Goal: Task Accomplishment & Management: Manage account settings

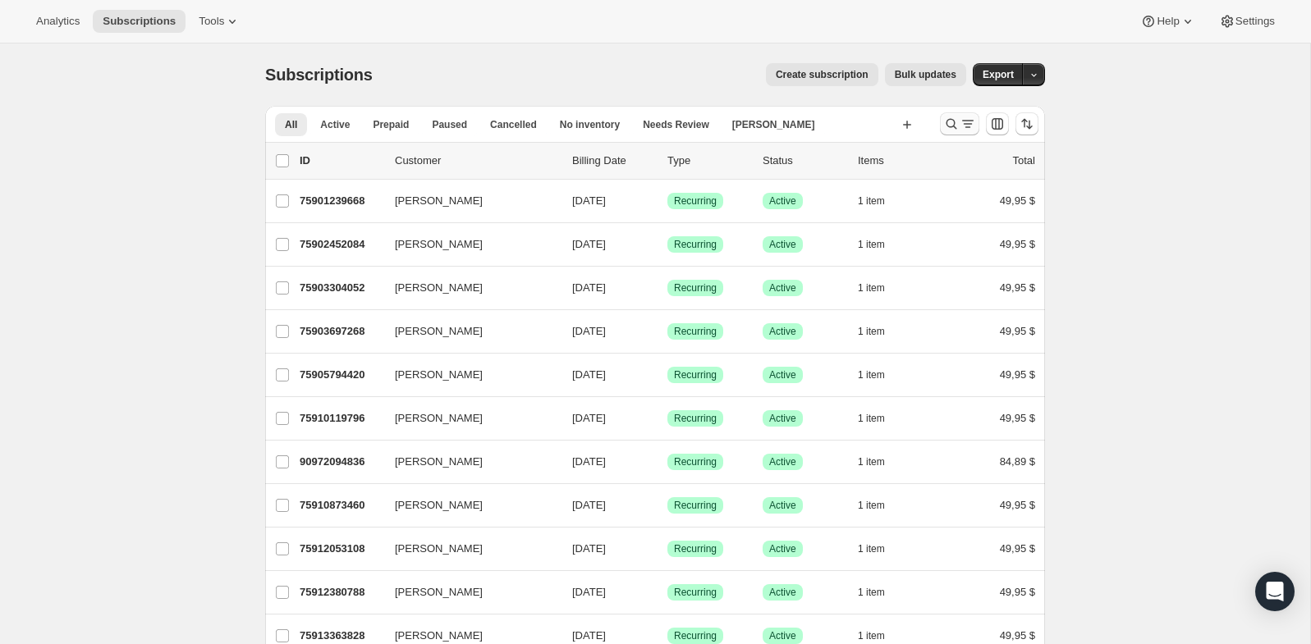
click at [942, 124] on button "Buscar y filtrar resultados" at bounding box center [959, 123] width 39 height 23
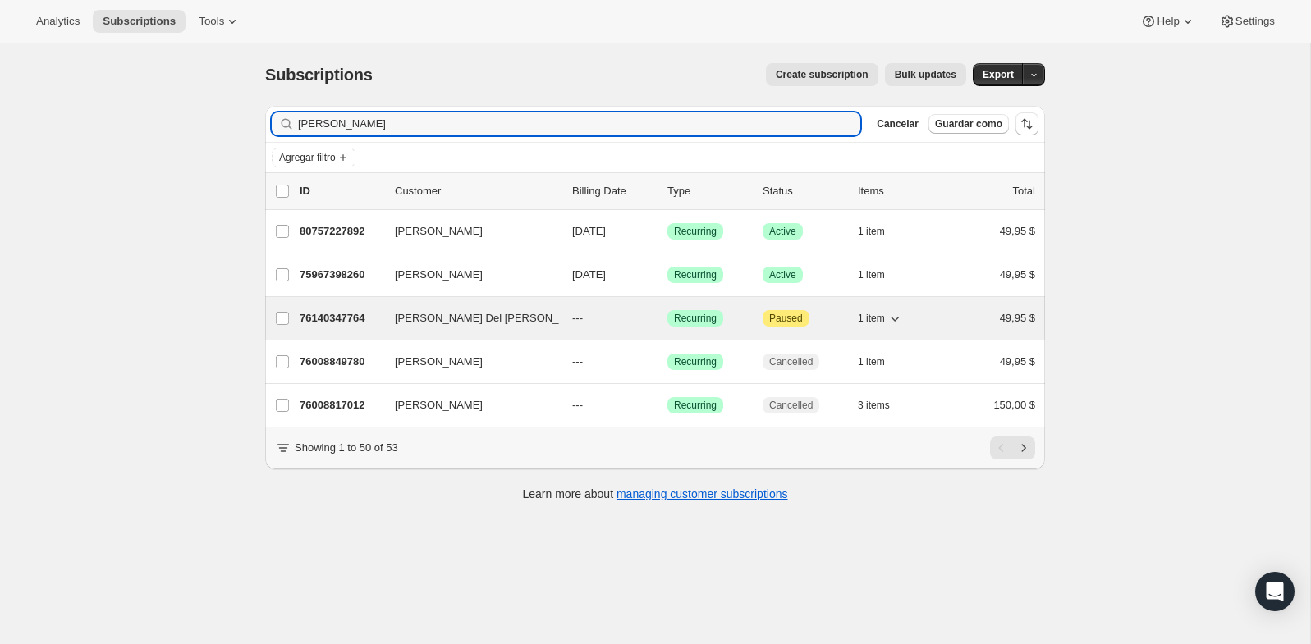
type input "[PERSON_NAME]"
click at [347, 314] on p "76140347764" at bounding box center [341, 318] width 82 height 16
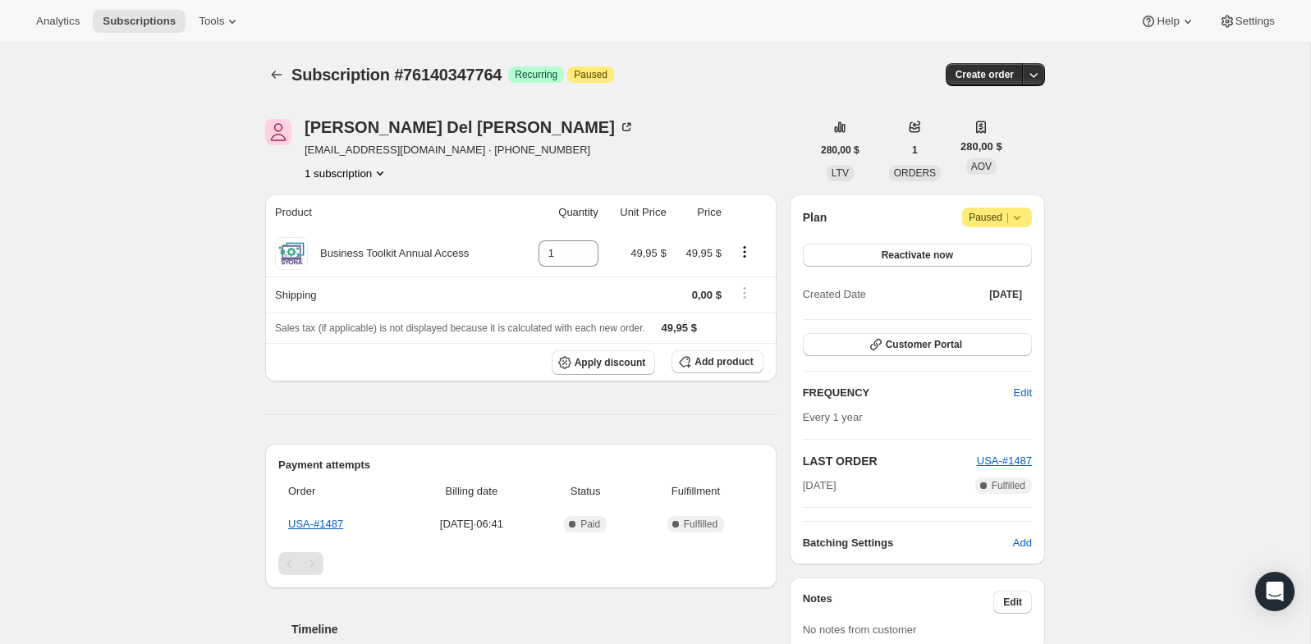
click at [1023, 210] on icon at bounding box center [1017, 217] width 16 height 16
click at [984, 241] on span "Cancel subscription" at bounding box center [991, 249] width 93 height 16
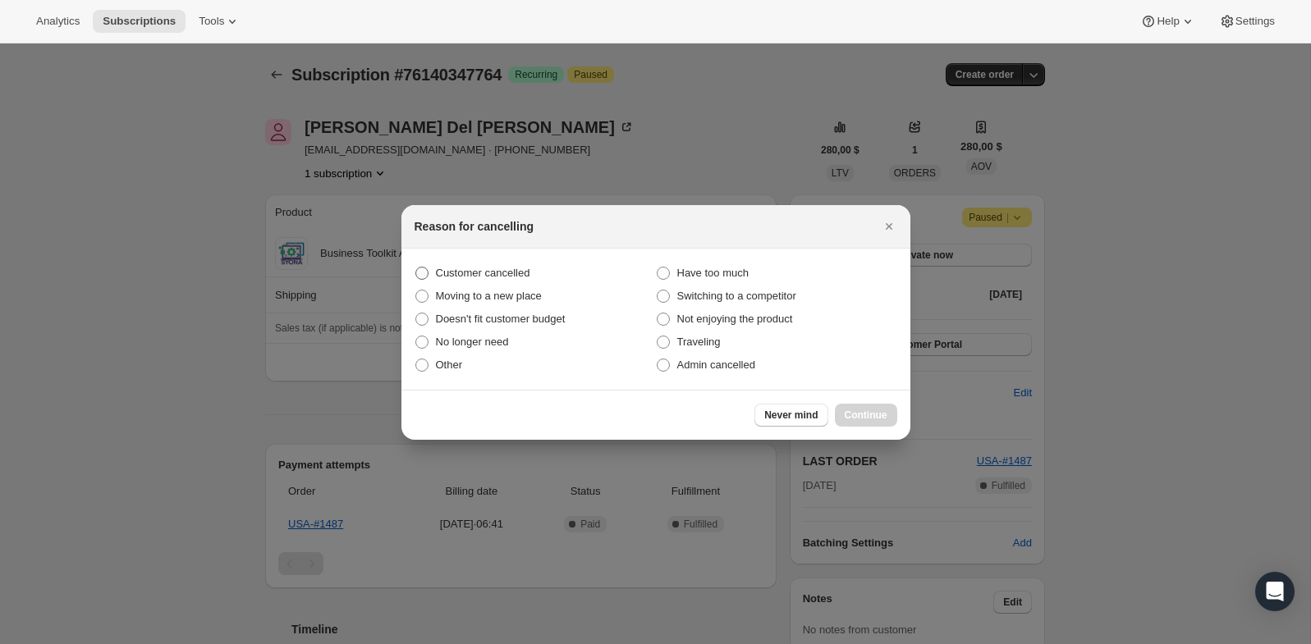
click at [482, 273] on span "Customer cancelled" at bounding box center [483, 273] width 94 height 12
click at [416, 268] on input "Customer cancelled" at bounding box center [415, 267] width 1 height 1
radio input "true"
click at [855, 406] on button "Continue" at bounding box center [866, 415] width 62 height 23
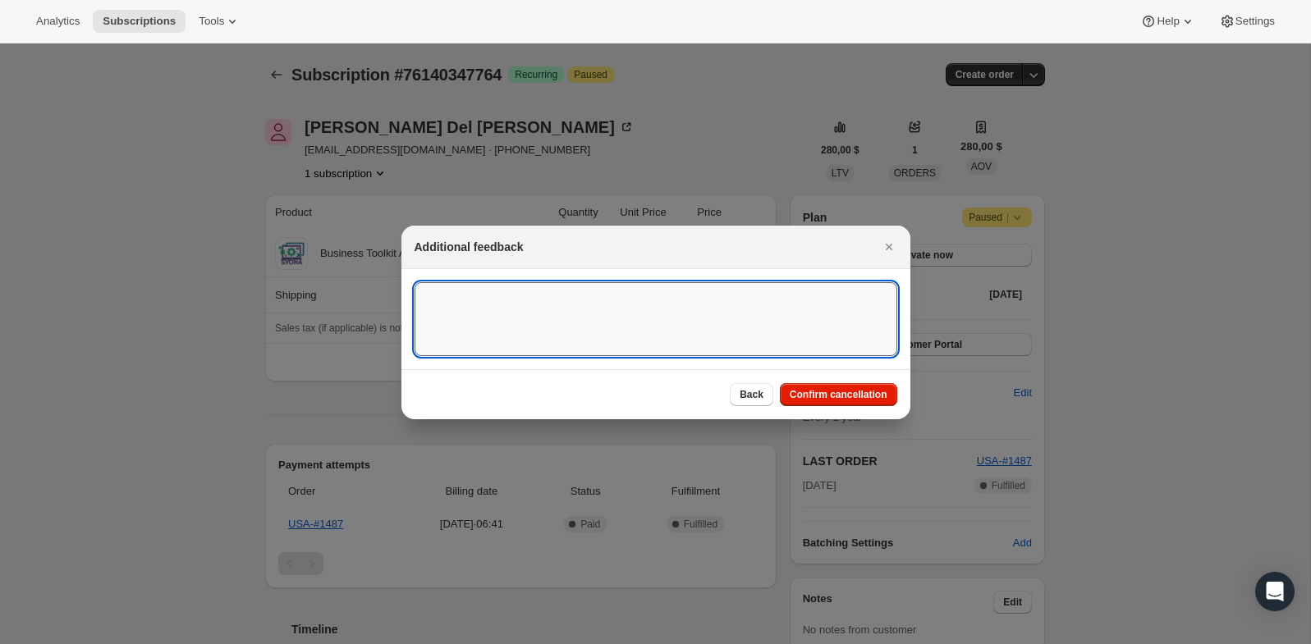
click at [787, 302] on textarea ":rbs:" at bounding box center [655, 319] width 483 height 74
type textarea "Customer canceled BA agreement"
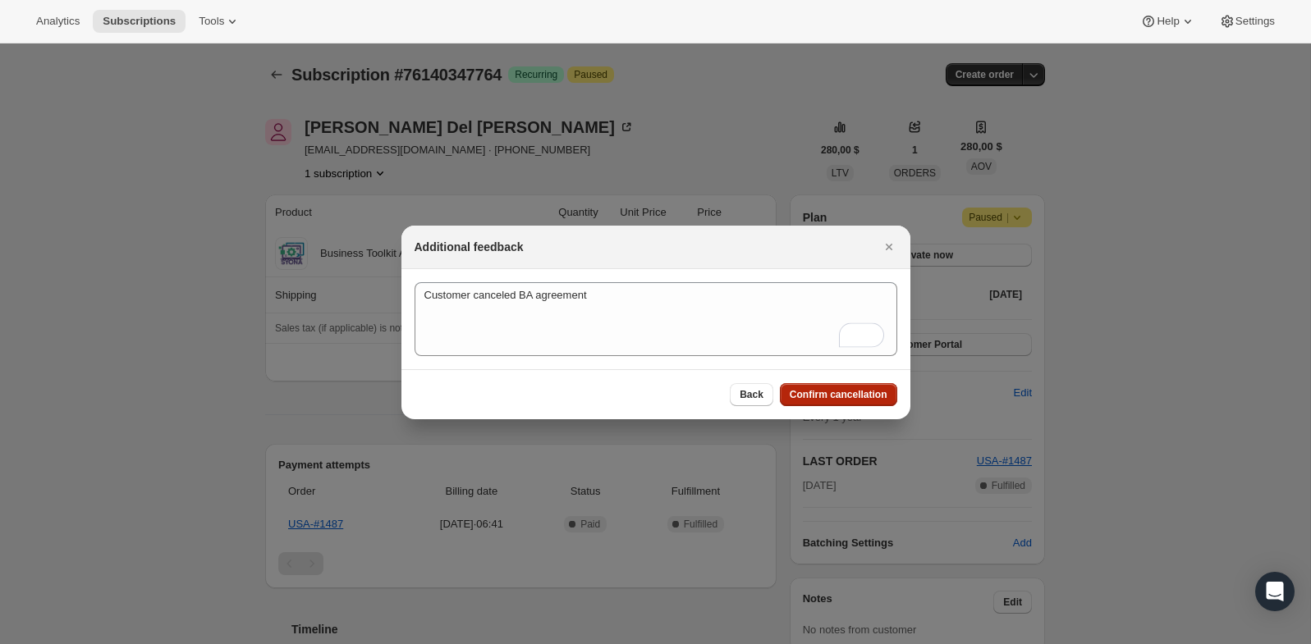
click at [829, 390] on span "Confirm cancellation" at bounding box center [839, 394] width 98 height 13
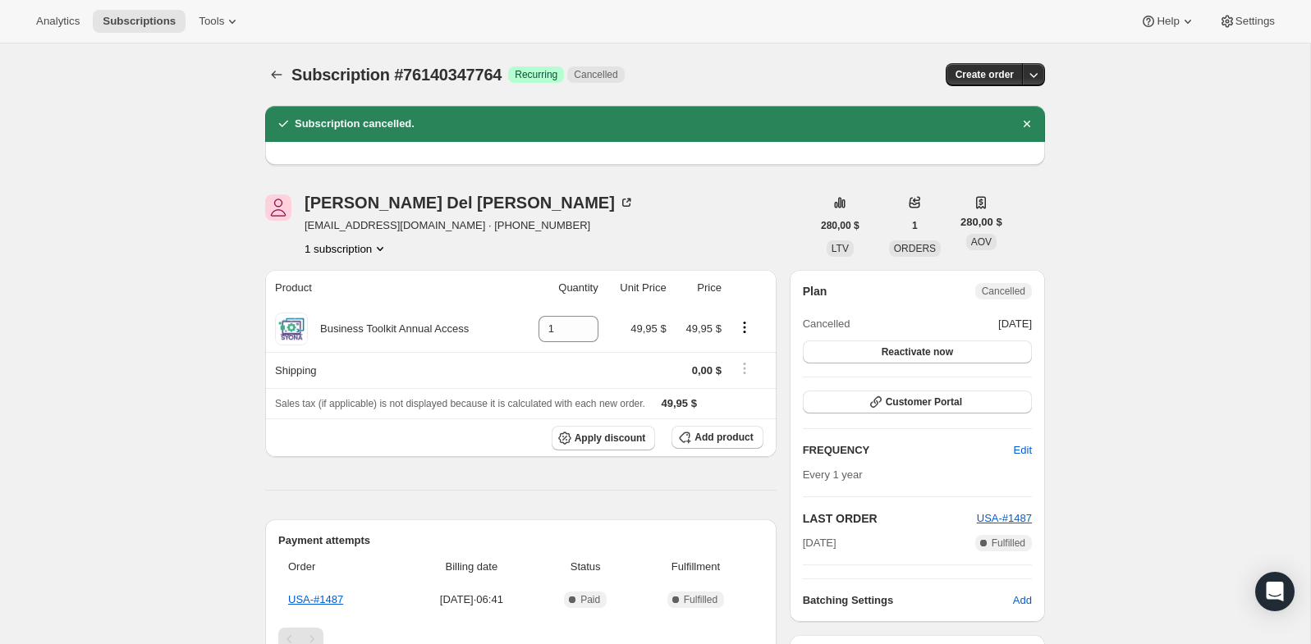
click at [414, 124] on h2 "Subscription cancelled." at bounding box center [355, 124] width 120 height 16
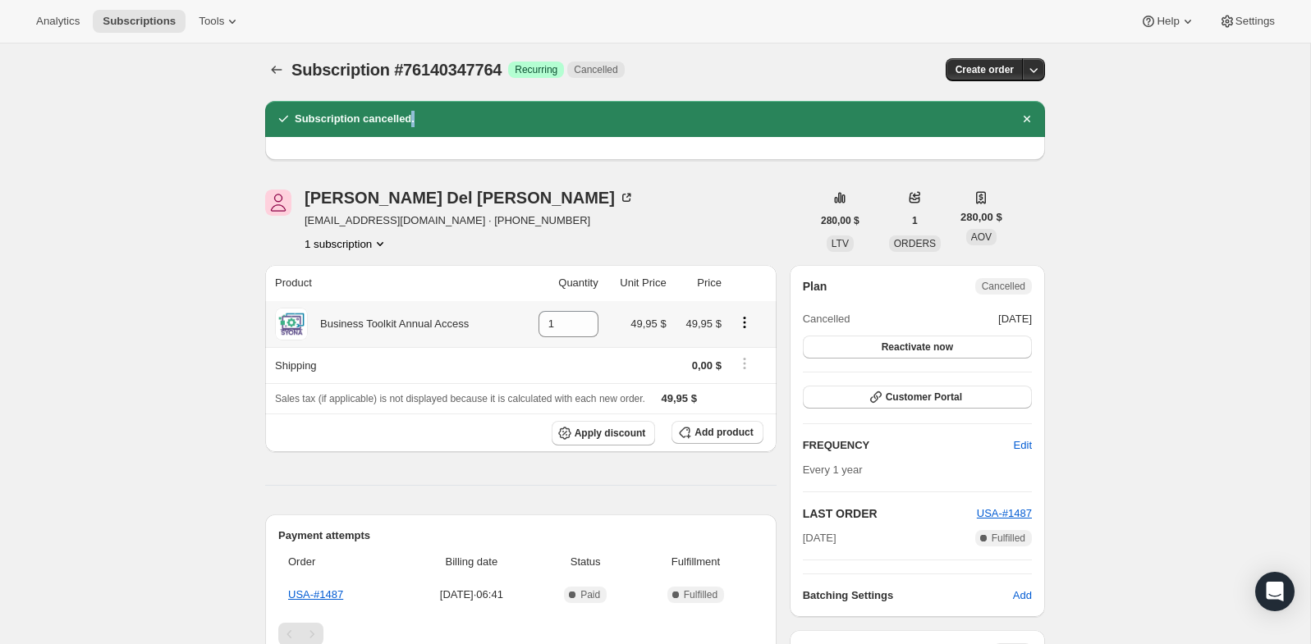
scroll to position [7, 0]
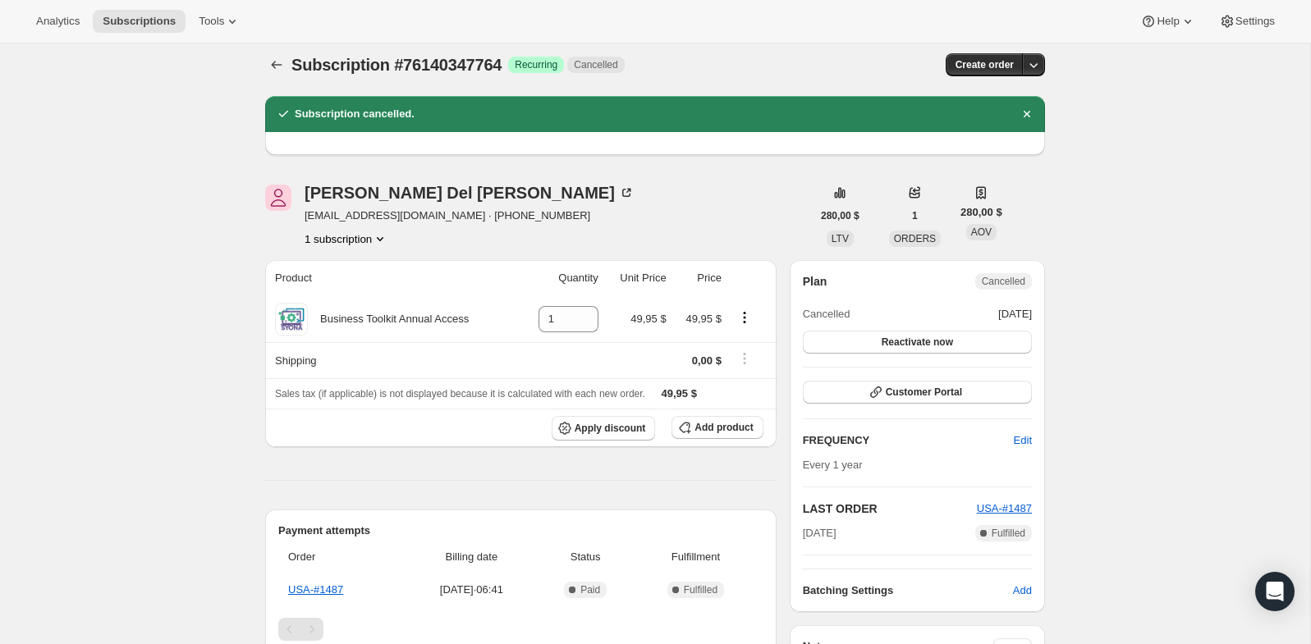
scroll to position [8, 0]
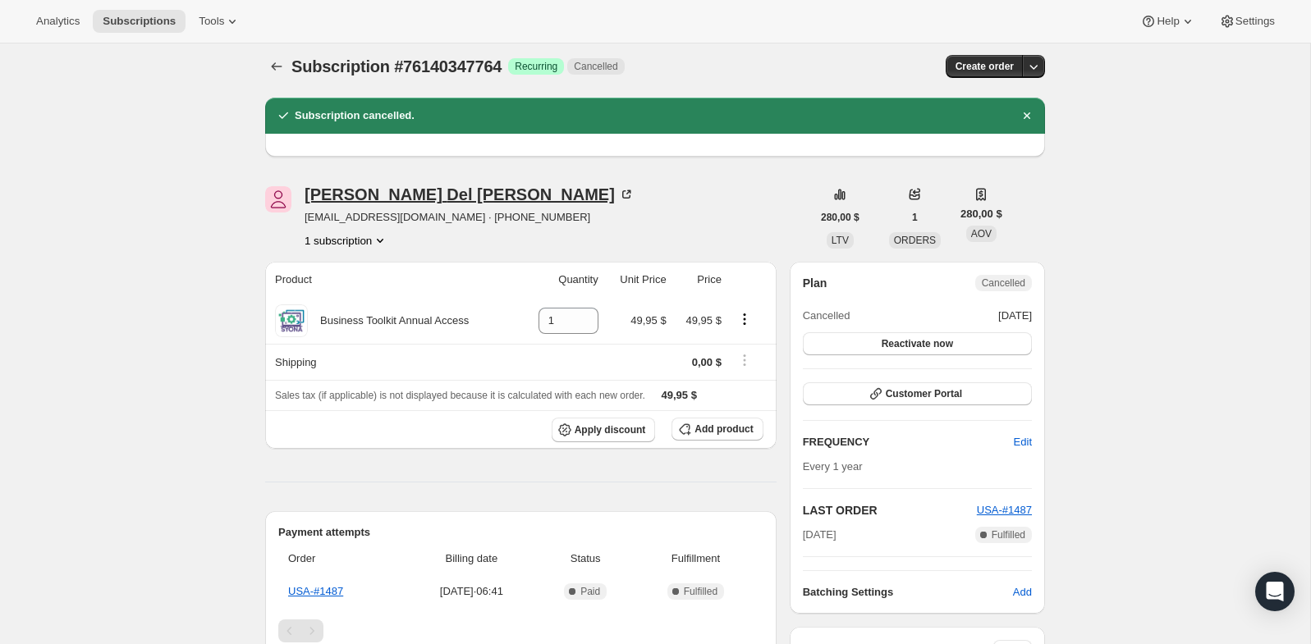
click at [391, 194] on div "[PERSON_NAME] Del [PERSON_NAME]" at bounding box center [469, 194] width 330 height 16
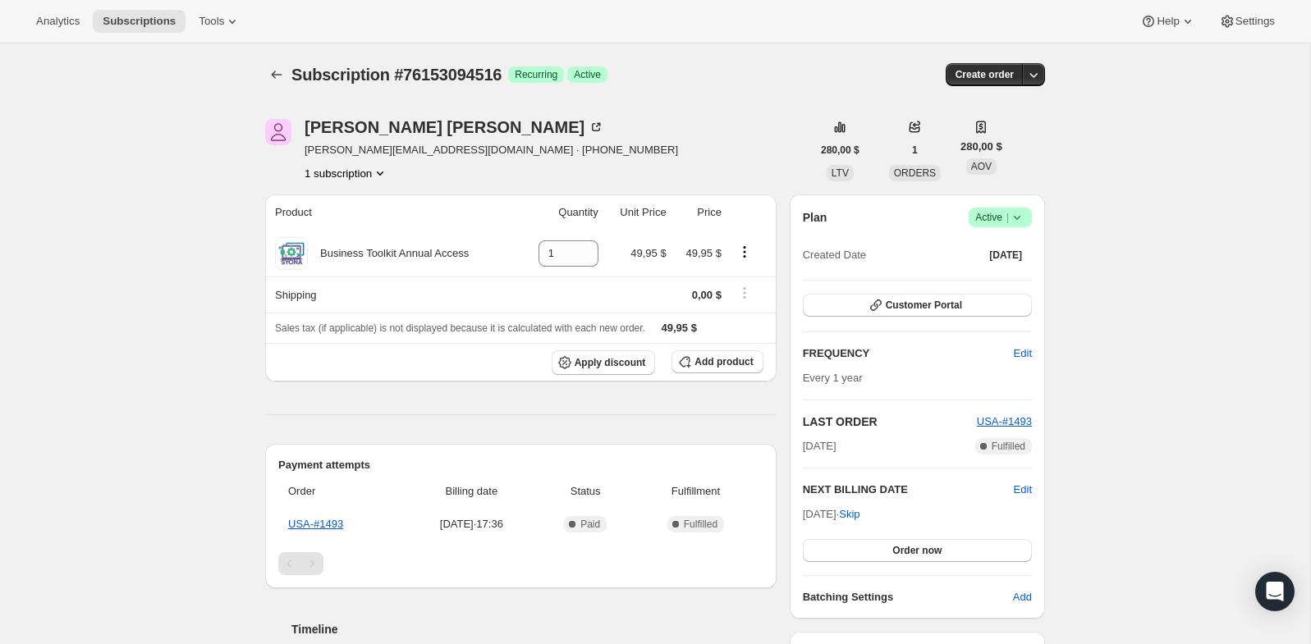
click at [492, 67] on span "Subscription #76153094516" at bounding box center [396, 75] width 210 height 18
copy span "76153094516"
click at [999, 227] on span "Logrado Active |" at bounding box center [999, 218] width 63 height 20
click at [1010, 250] on span "Pause subscription" at bounding box center [993, 249] width 90 height 12
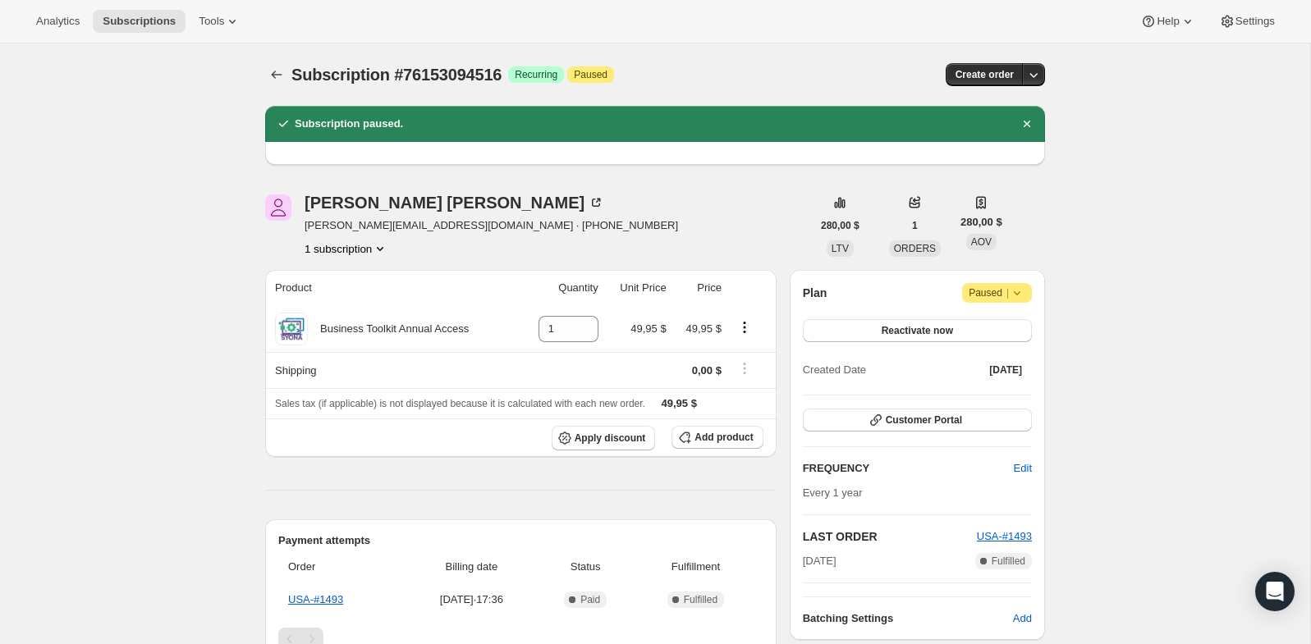
click at [1006, 299] on span "|" at bounding box center [1007, 292] width 2 height 13
click at [986, 327] on span "Cancel subscription" at bounding box center [991, 324] width 93 height 12
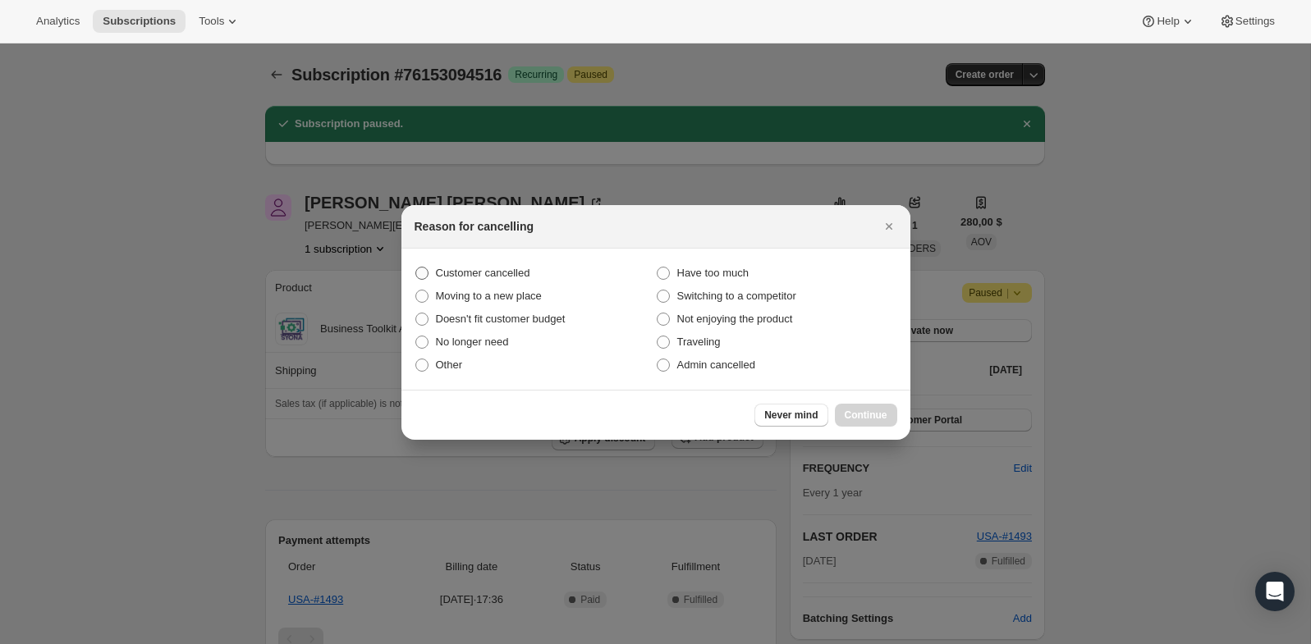
click at [497, 277] on span "Customer cancelled" at bounding box center [483, 273] width 94 height 12
click at [416, 268] on input "Customer cancelled" at bounding box center [415, 267] width 1 height 1
radio input "true"
click at [876, 410] on span "Continue" at bounding box center [866, 415] width 43 height 13
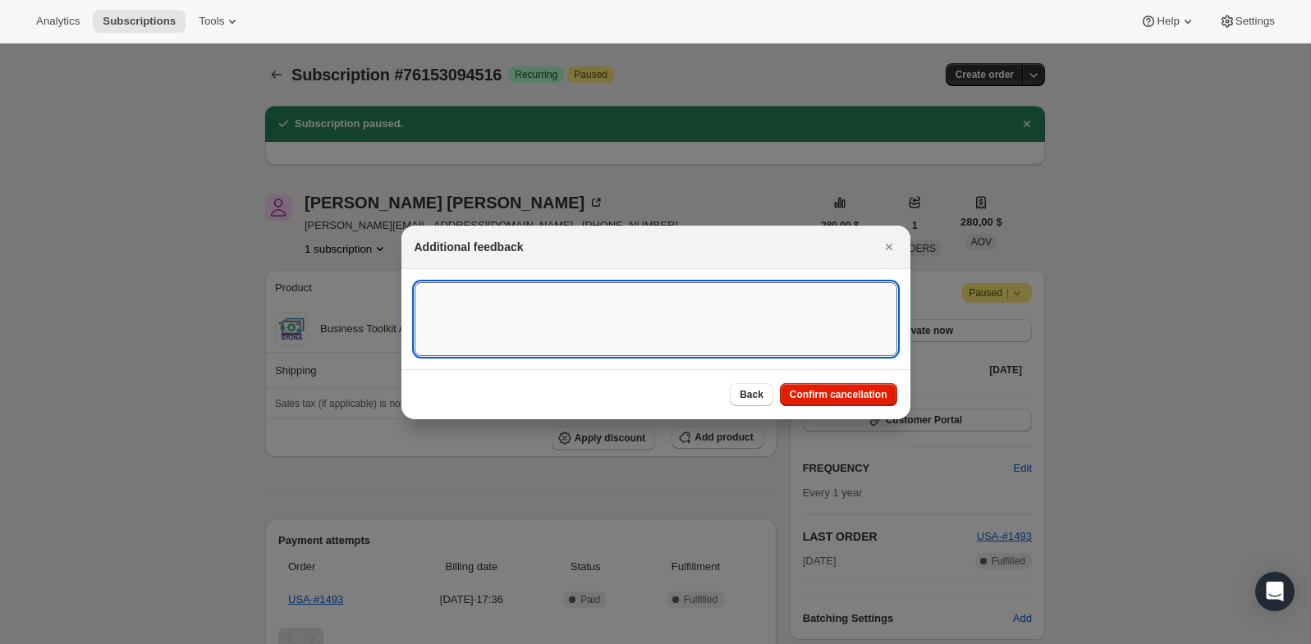
click at [657, 353] on textarea ":rdq:" at bounding box center [655, 319] width 483 height 74
type textarea "Customer canceled BA agreement"
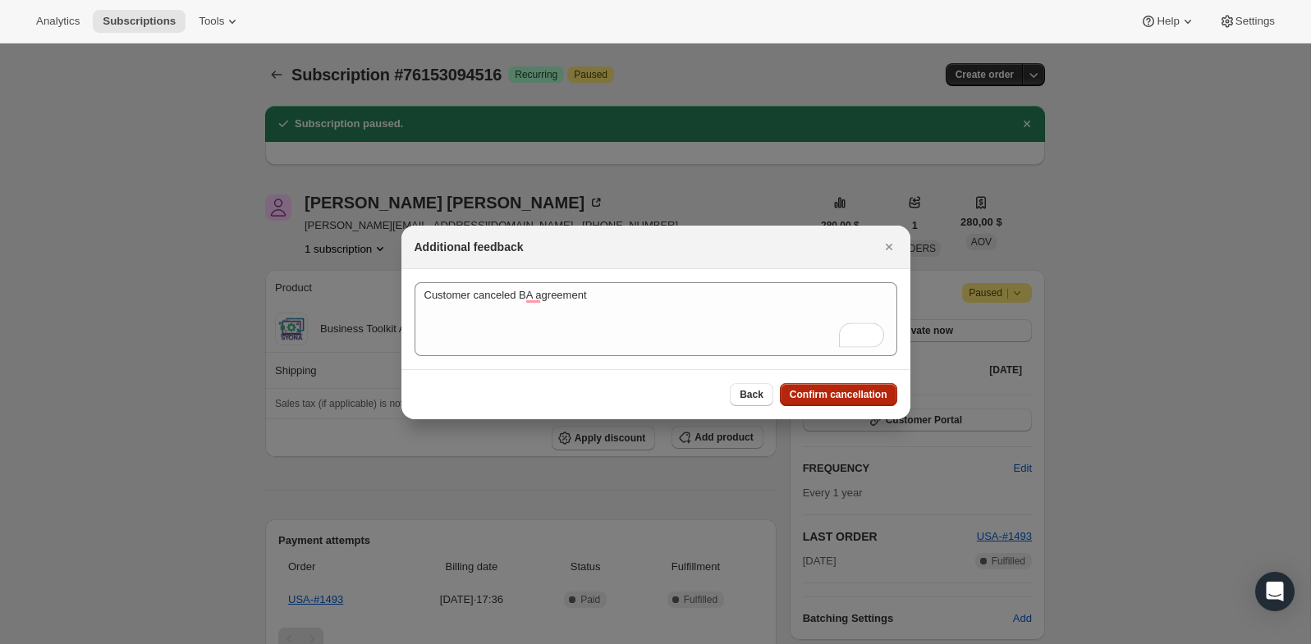
click at [840, 382] on div "Back Confirm cancellation" at bounding box center [655, 394] width 509 height 50
click at [840, 387] on button "Confirm cancellation" at bounding box center [838, 394] width 117 height 23
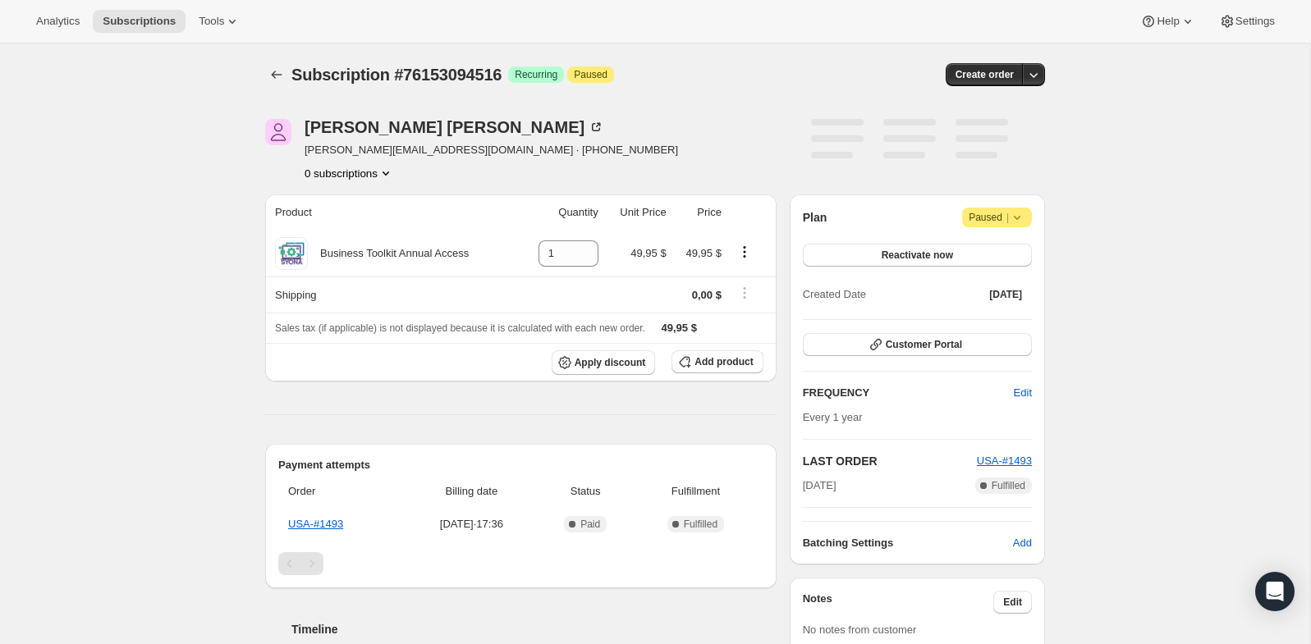
click at [1012, 217] on icon at bounding box center [1017, 217] width 16 height 16
click at [986, 239] on button "Cancel subscription" at bounding box center [992, 249] width 103 height 26
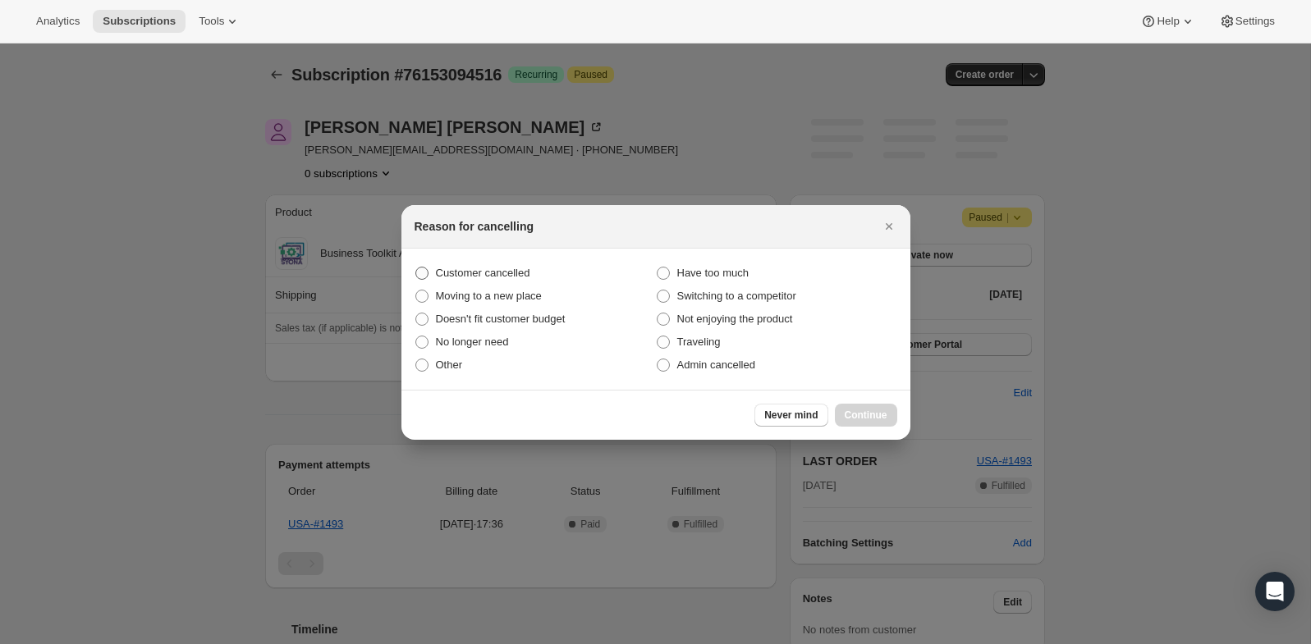
click at [474, 268] on span "Customer cancelled" at bounding box center [483, 273] width 94 height 12
click at [416, 268] on input "Customer cancelled" at bounding box center [415, 267] width 1 height 1
radio input "true"
click at [872, 413] on span "Continue" at bounding box center [866, 415] width 43 height 13
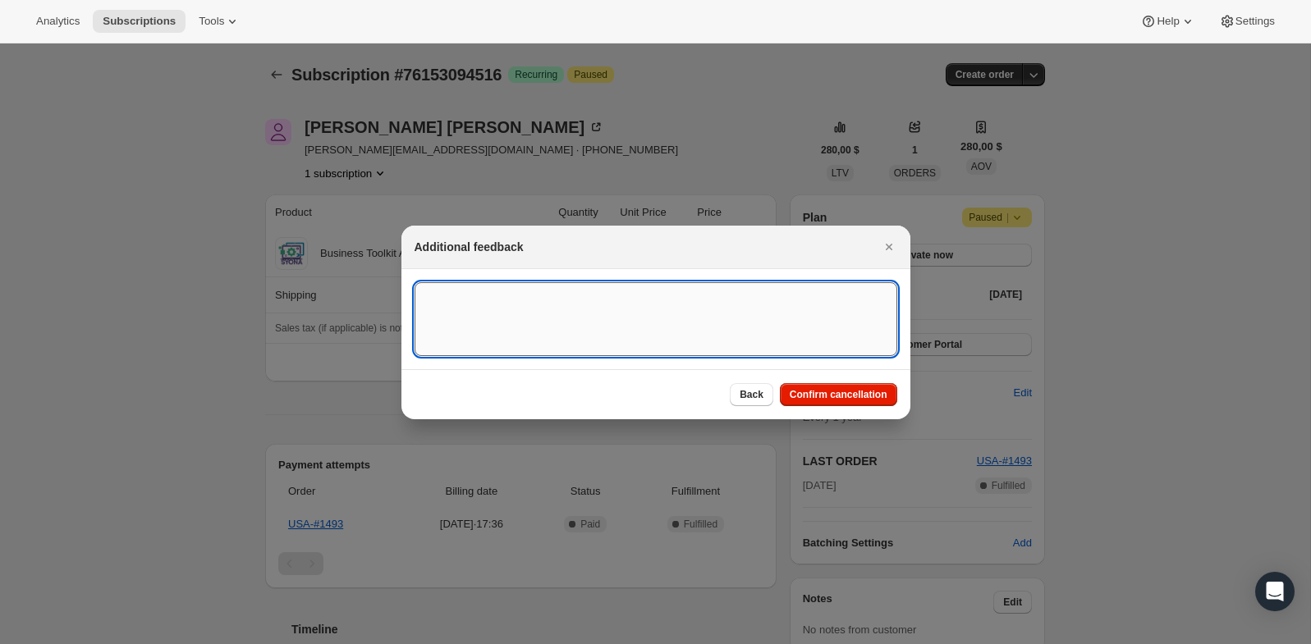
click at [599, 312] on textarea ":r15:" at bounding box center [655, 319] width 483 height 74
type textarea "Customer canceled BA agreement"
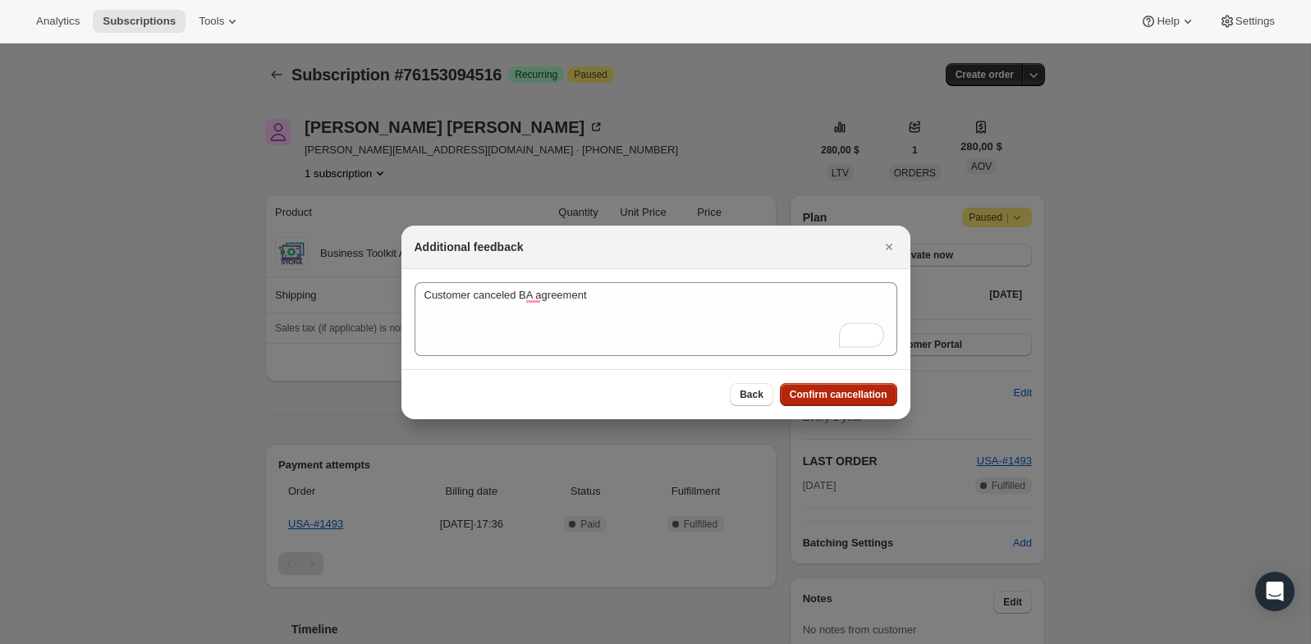
click at [882, 399] on span "Confirm cancellation" at bounding box center [839, 394] width 98 height 13
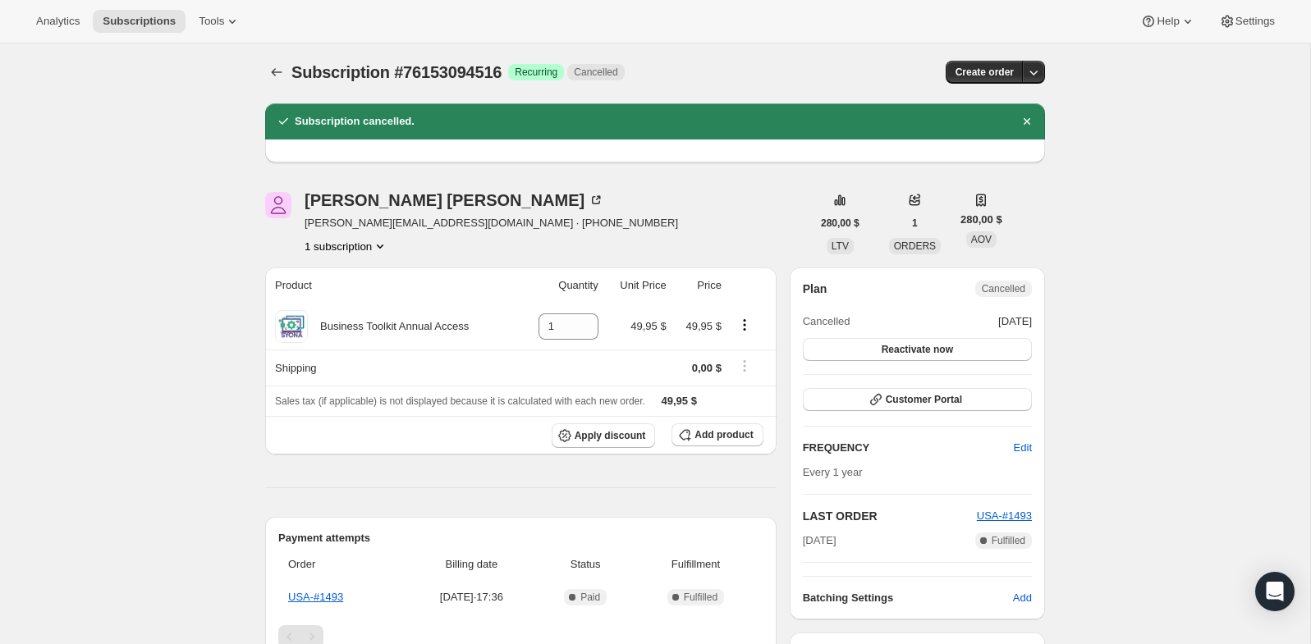
scroll to position [2, 0]
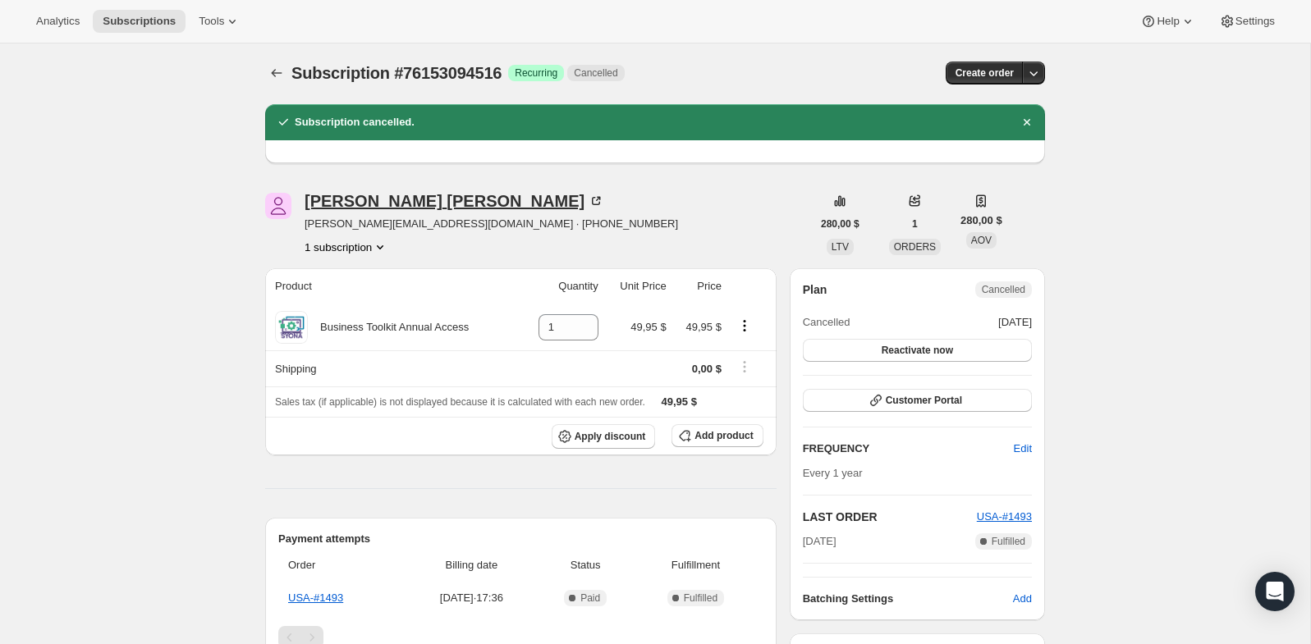
click at [352, 201] on div "Aaron Jacobs" at bounding box center [454, 201] width 300 height 16
